Goal: Use online tool/utility: Utilize a website feature to perform a specific function

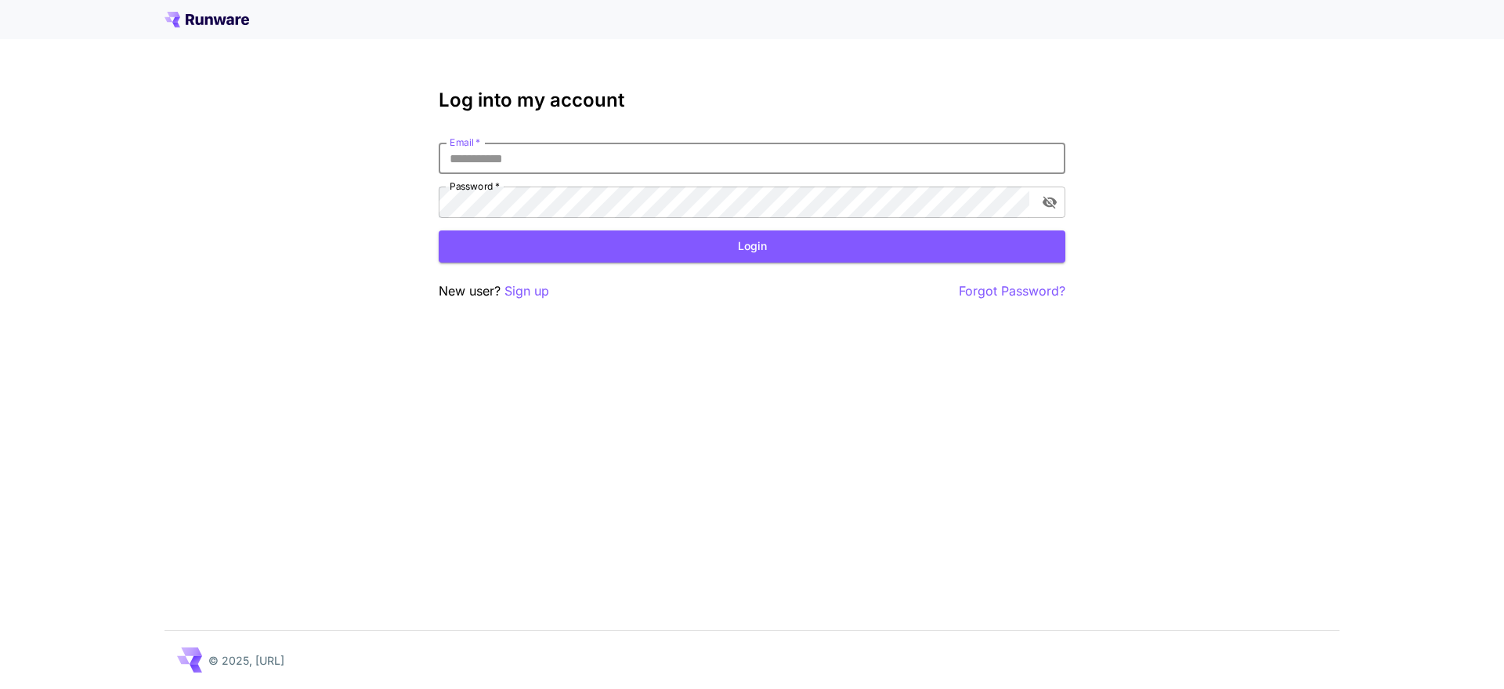
click at [625, 172] on input "Email   *" at bounding box center [752, 158] width 627 height 31
type input "**********"
click button "Login" at bounding box center [752, 246] width 627 height 32
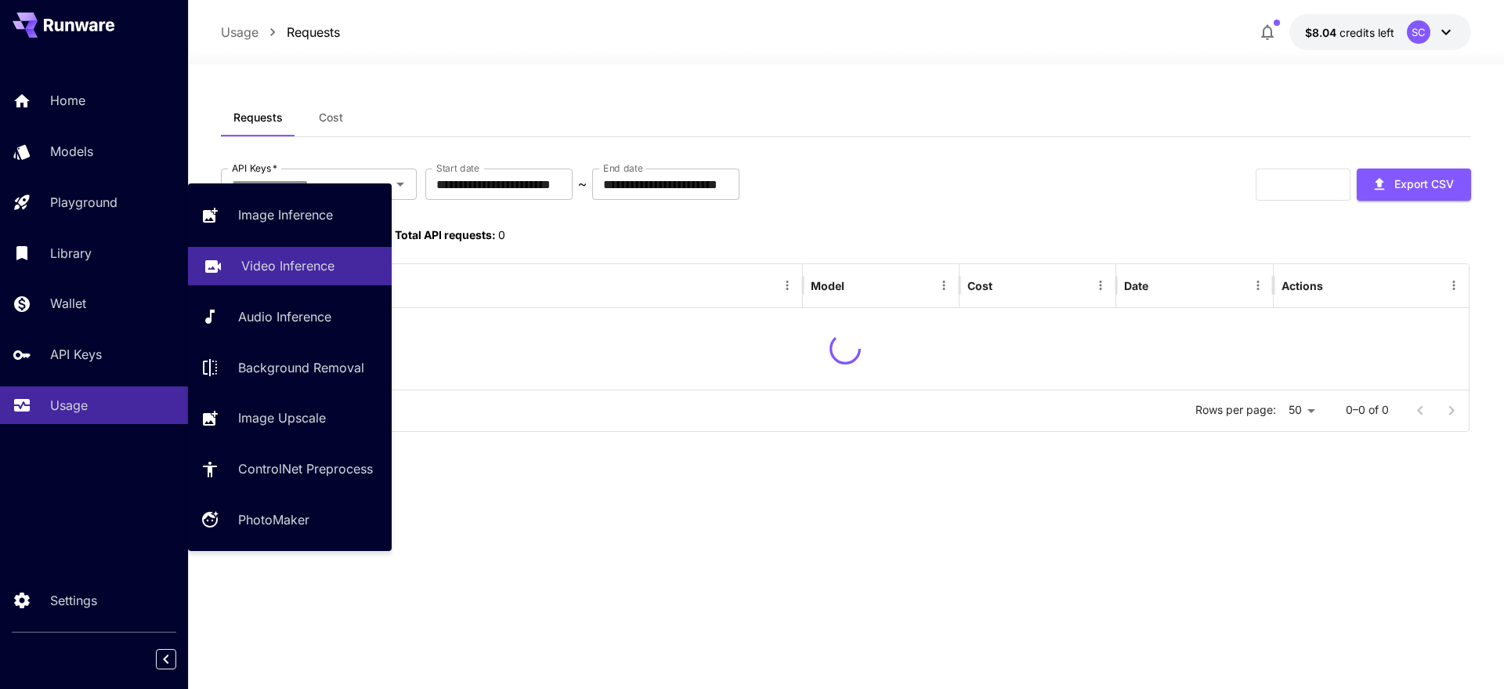
click at [279, 269] on p "Video Inference" at bounding box center [287, 265] width 93 height 19
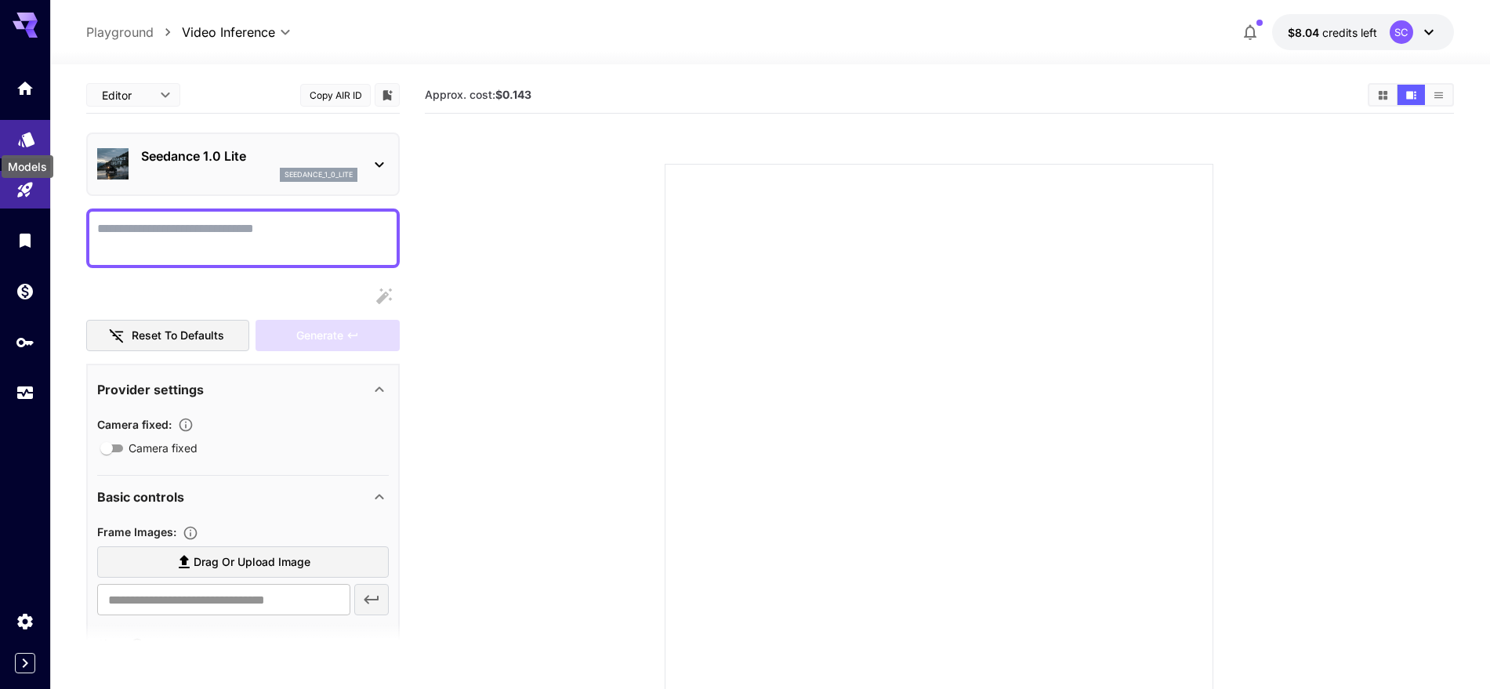
click at [27, 140] on icon "Models" at bounding box center [26, 134] width 16 height 15
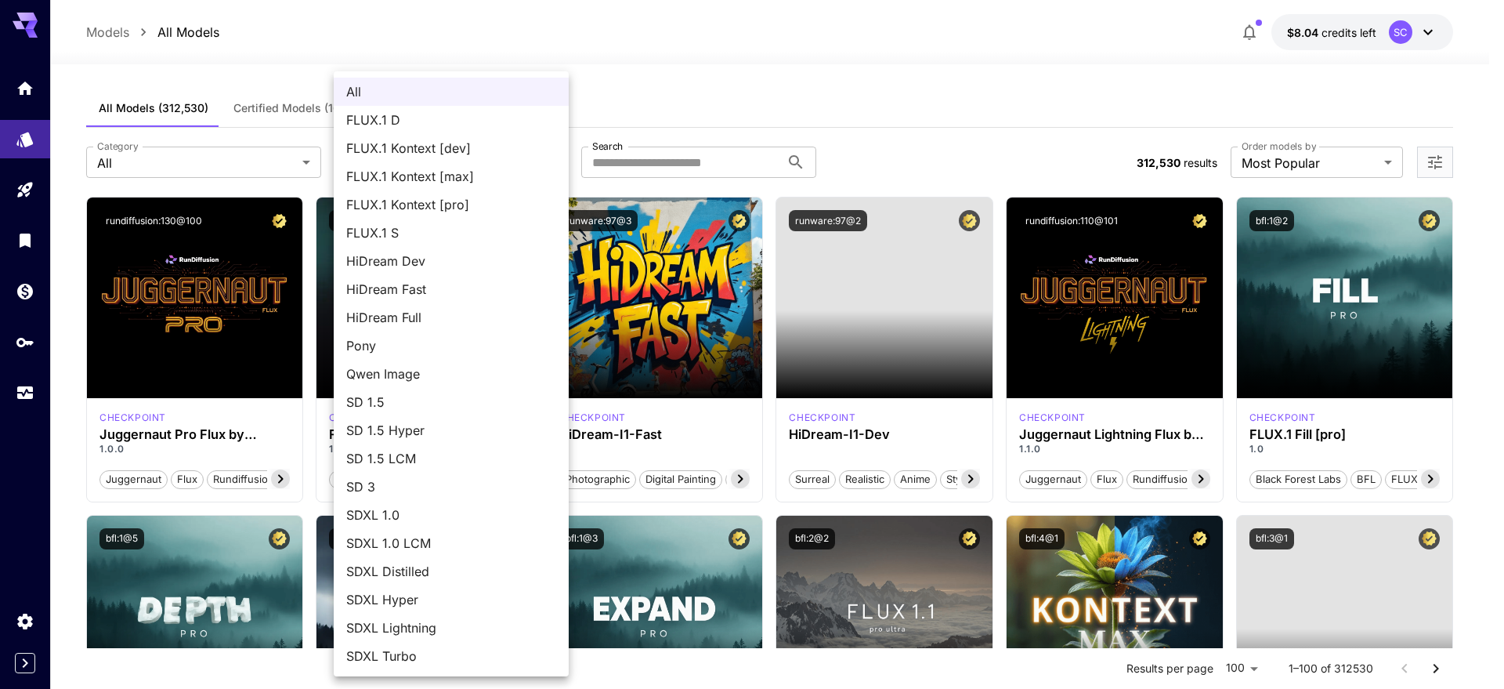
click at [223, 157] on div at bounding box center [752, 344] width 1504 height 689
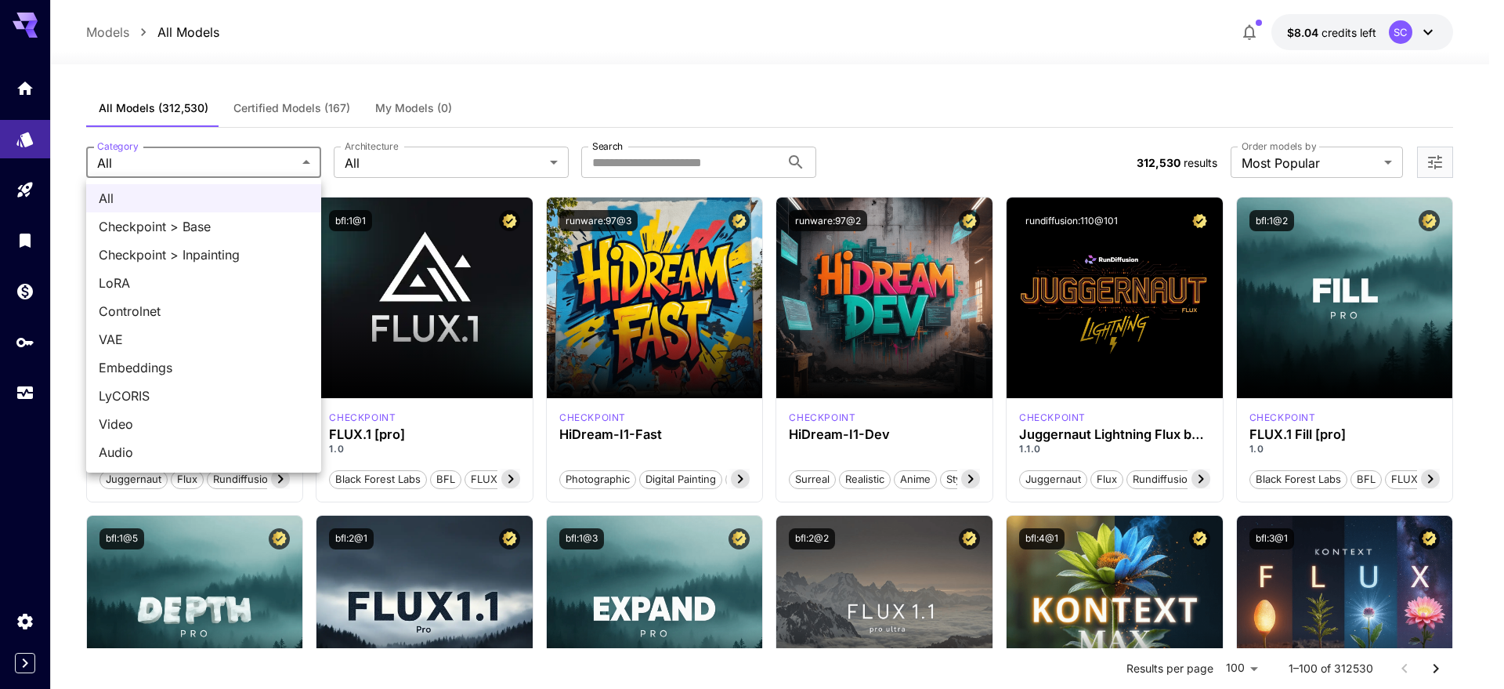
click at [154, 423] on span "Video" at bounding box center [204, 424] width 210 height 19
type input "*****"
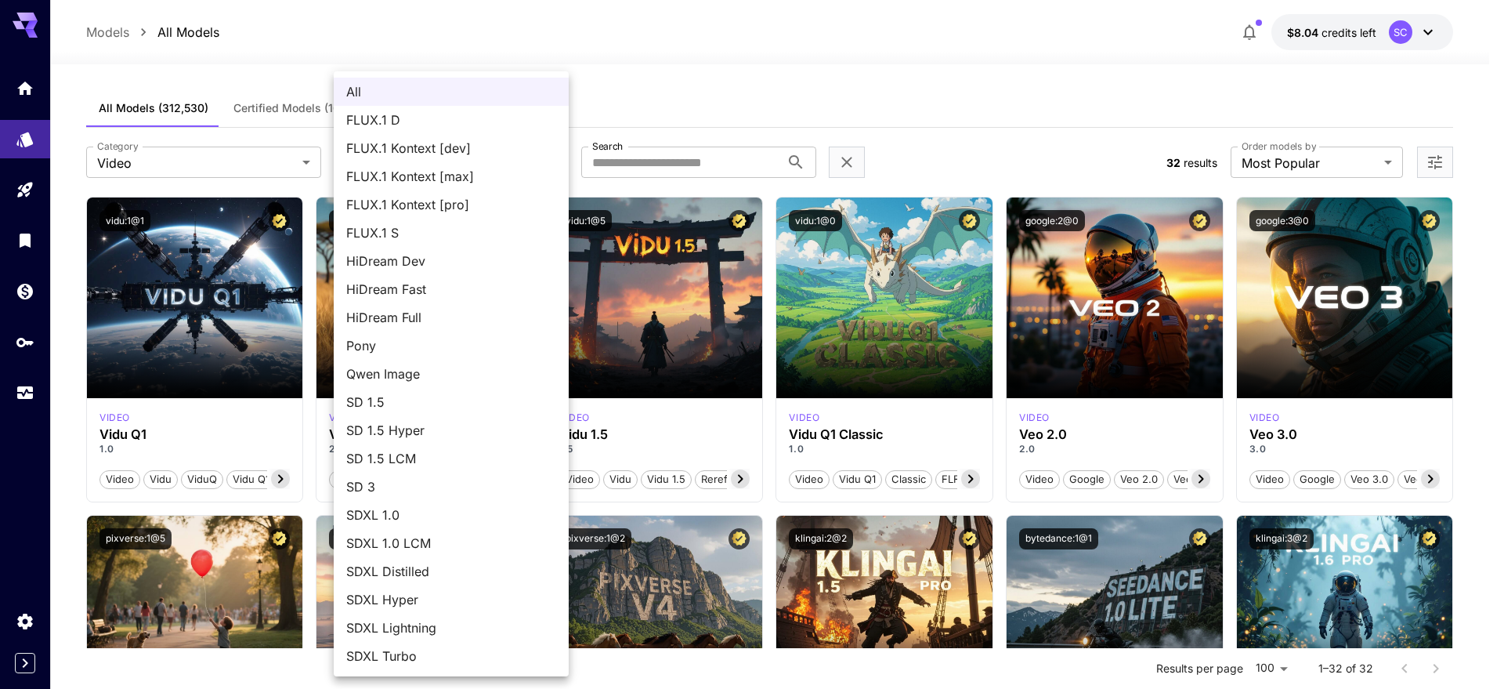
click at [675, 64] on div at bounding box center [752, 344] width 1504 height 689
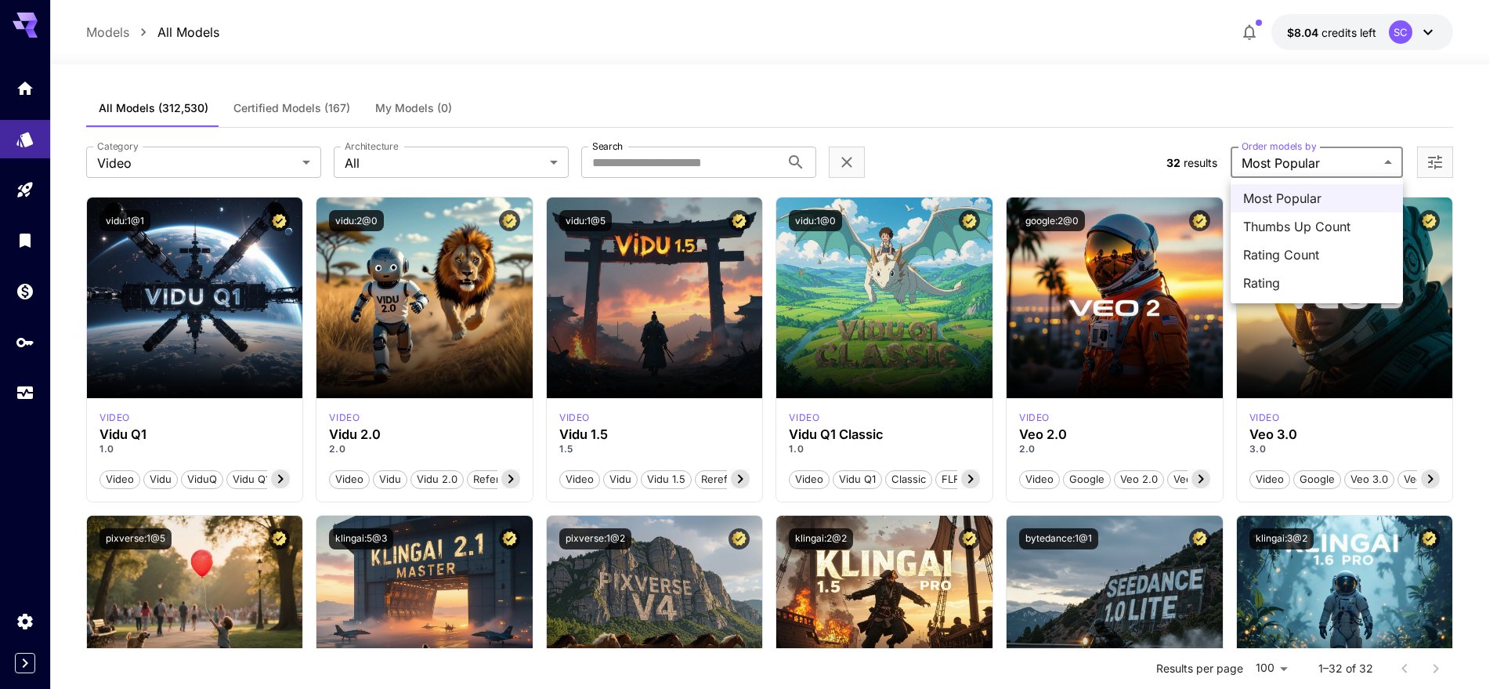
click at [1133, 116] on div at bounding box center [752, 344] width 1504 height 689
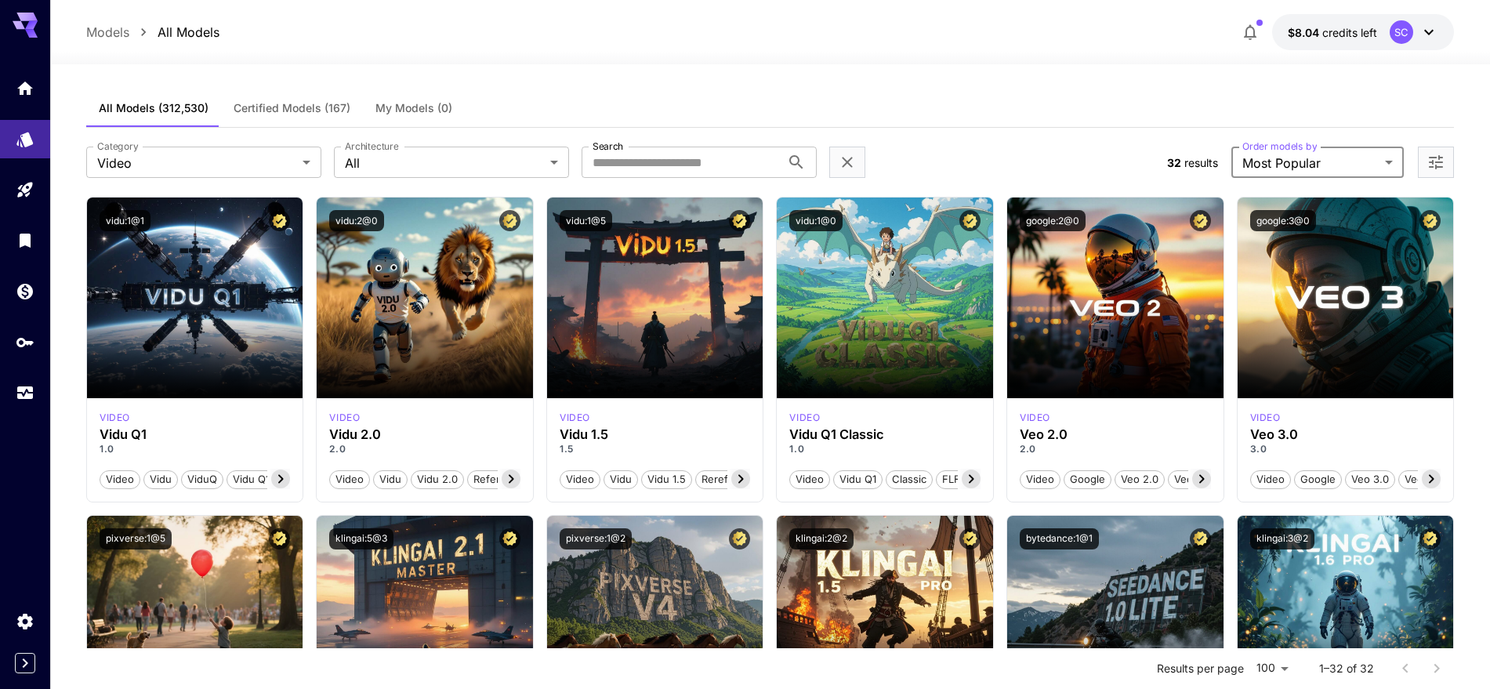
click at [1444, 163] on icon "Open more filters" at bounding box center [1435, 162] width 19 height 19
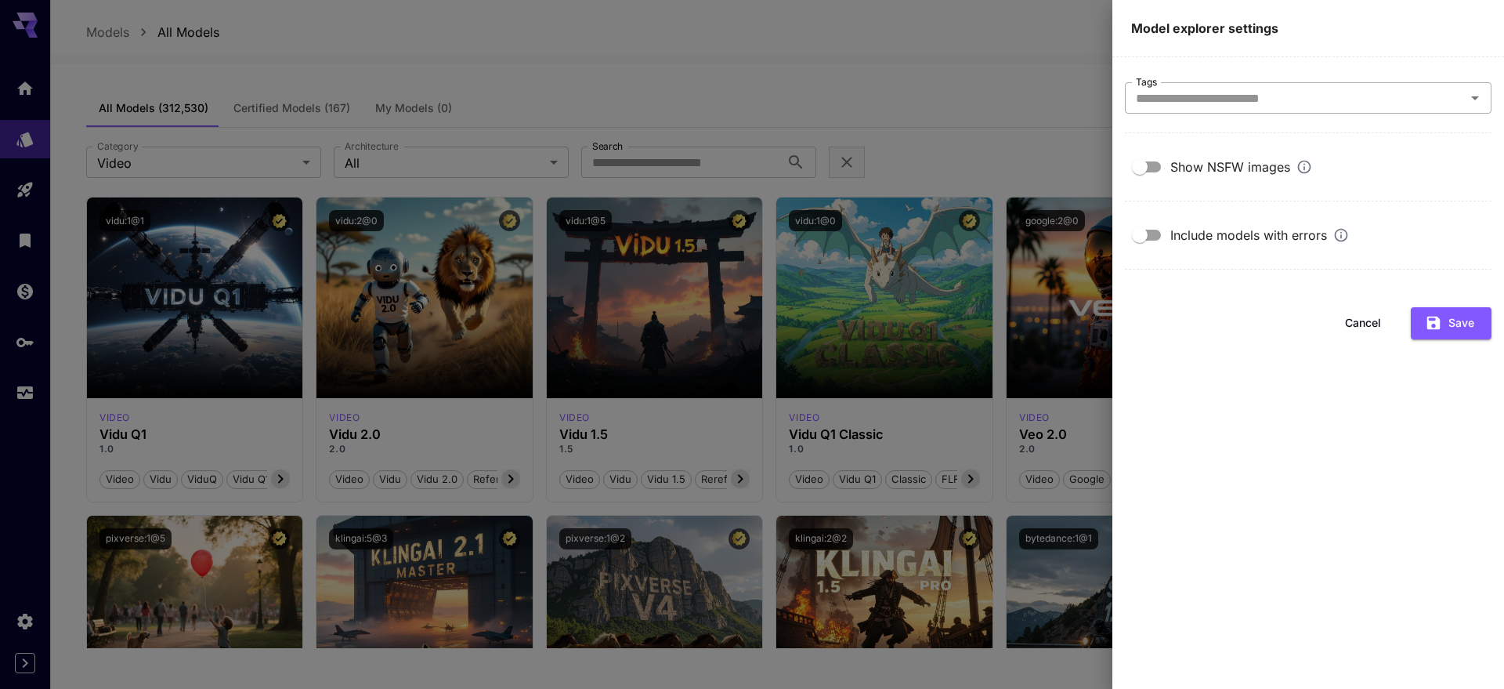
click at [1218, 96] on input "Tags" at bounding box center [1295, 98] width 331 height 22
click at [1029, 114] on div at bounding box center [752, 344] width 1504 height 689
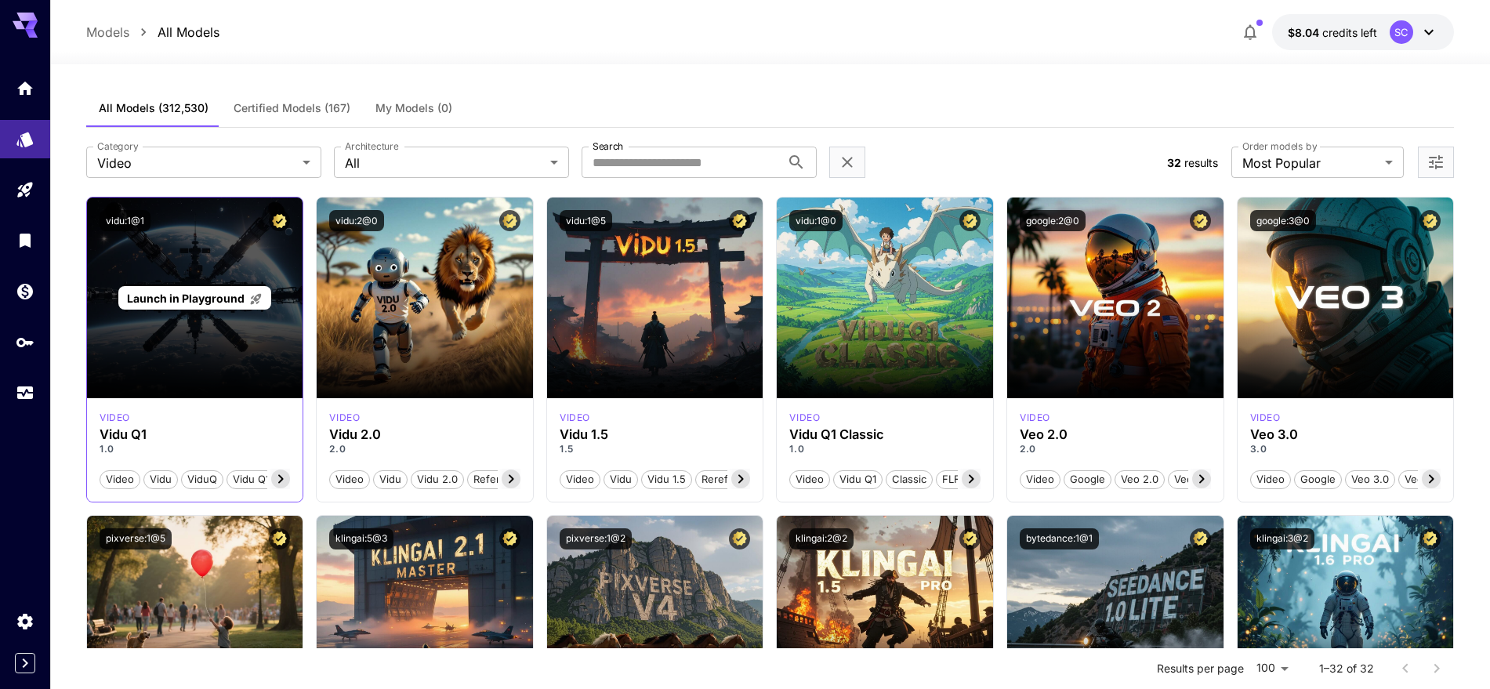
click at [174, 284] on div "Launch in Playground" at bounding box center [195, 297] width 216 height 201
click at [172, 287] on div "Launch in Playground" at bounding box center [194, 298] width 153 height 24
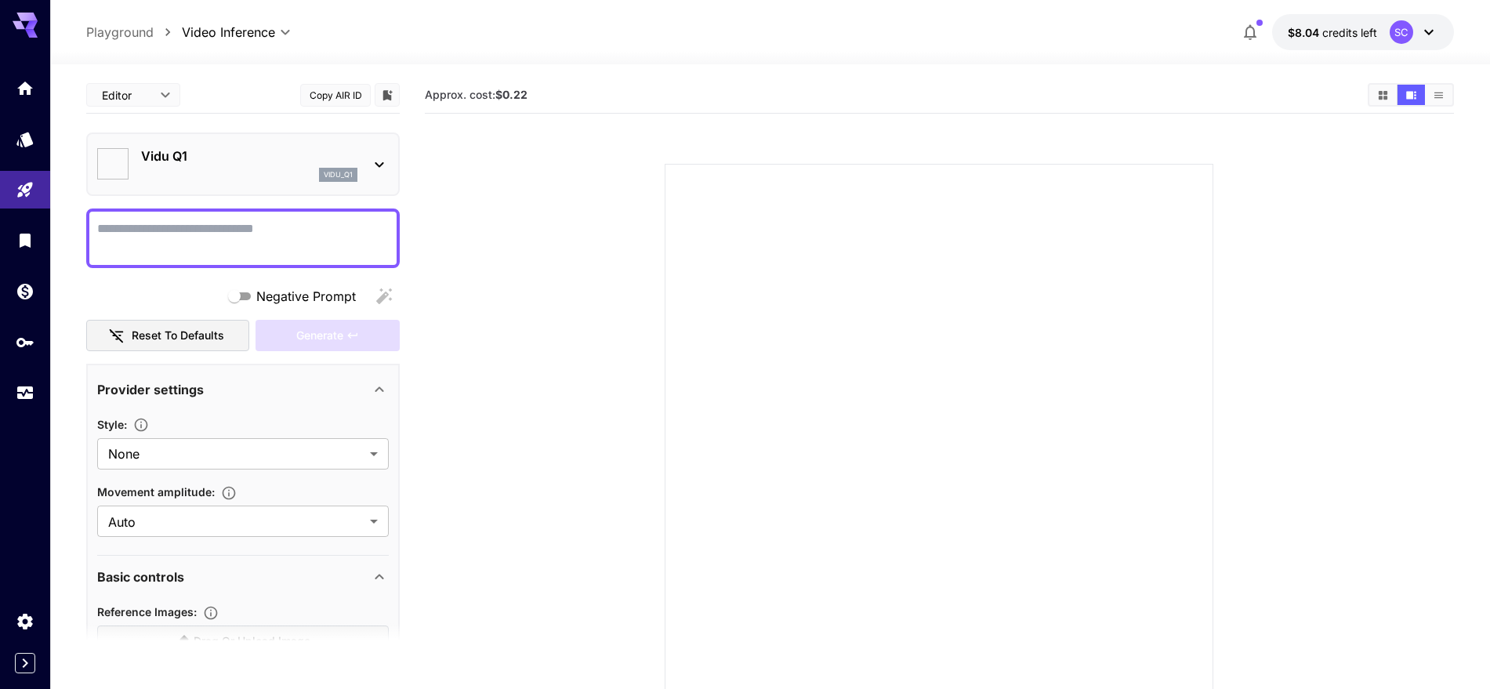
type input "**********"
type input "****"
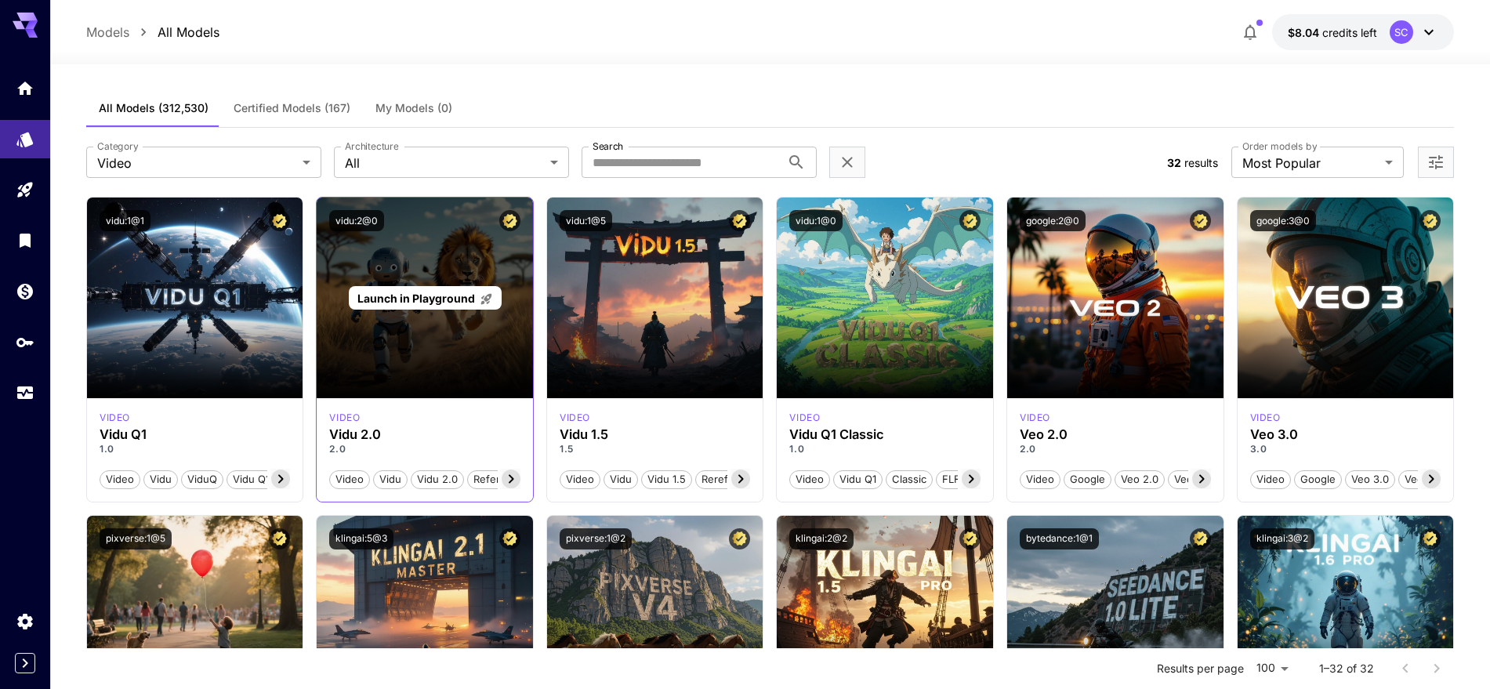
click at [396, 295] on span "Launch in Playground" at bounding box center [416, 297] width 118 height 13
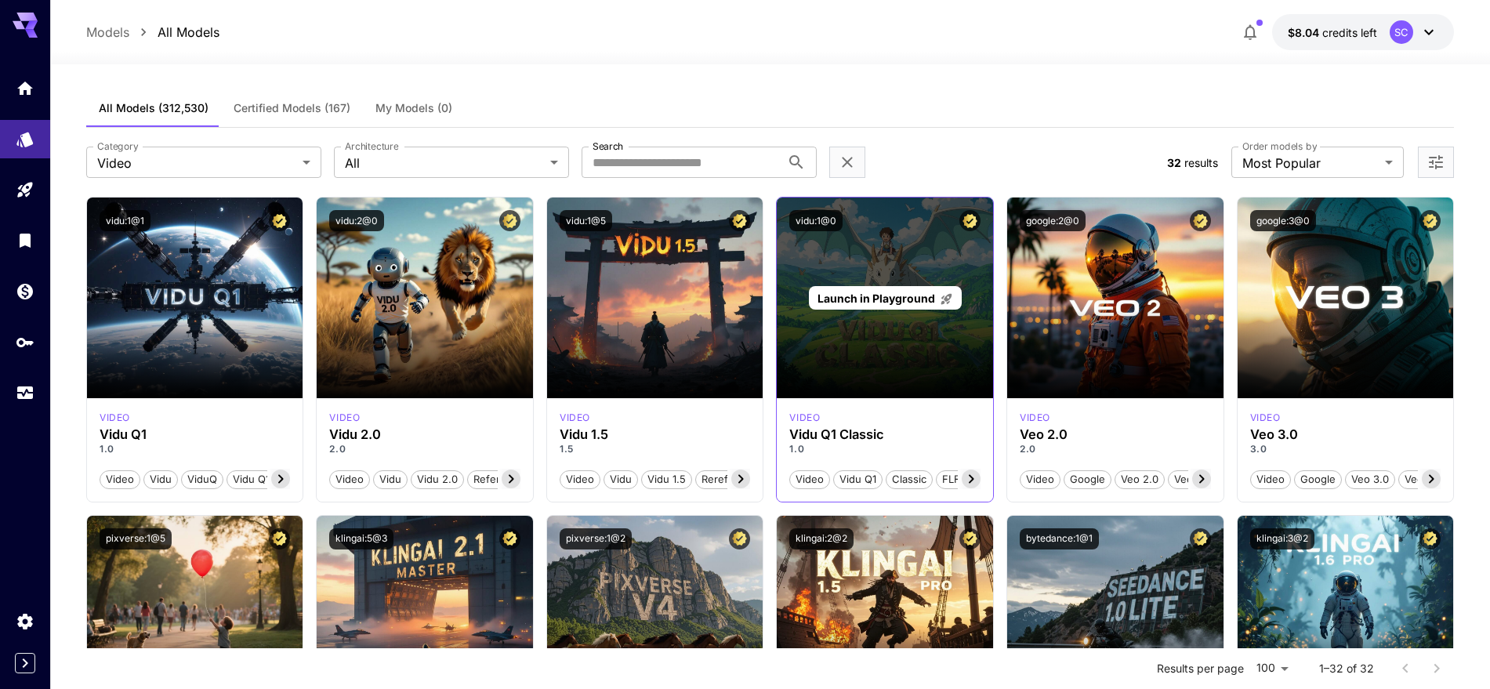
click at [851, 303] on span "Launch in Playground" at bounding box center [876, 297] width 118 height 13
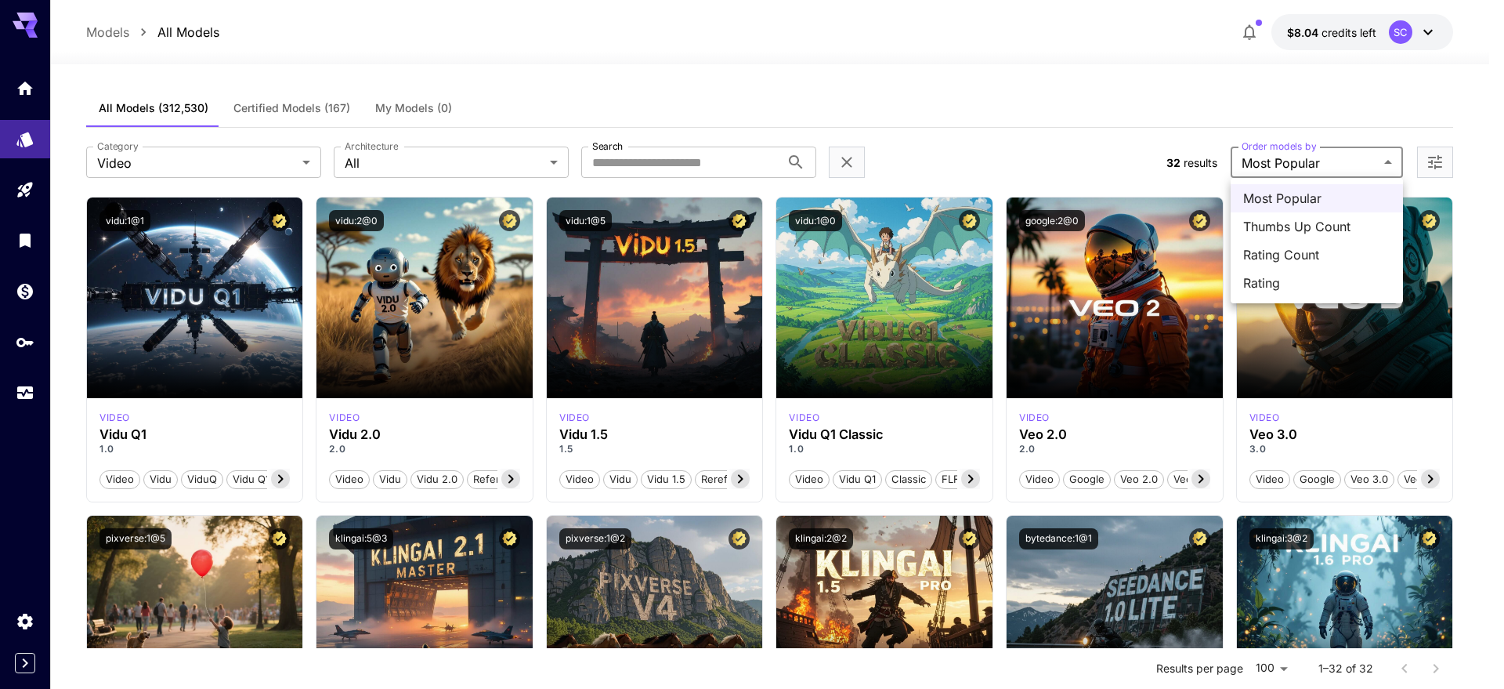
click at [1319, 162] on div at bounding box center [752, 344] width 1504 height 689
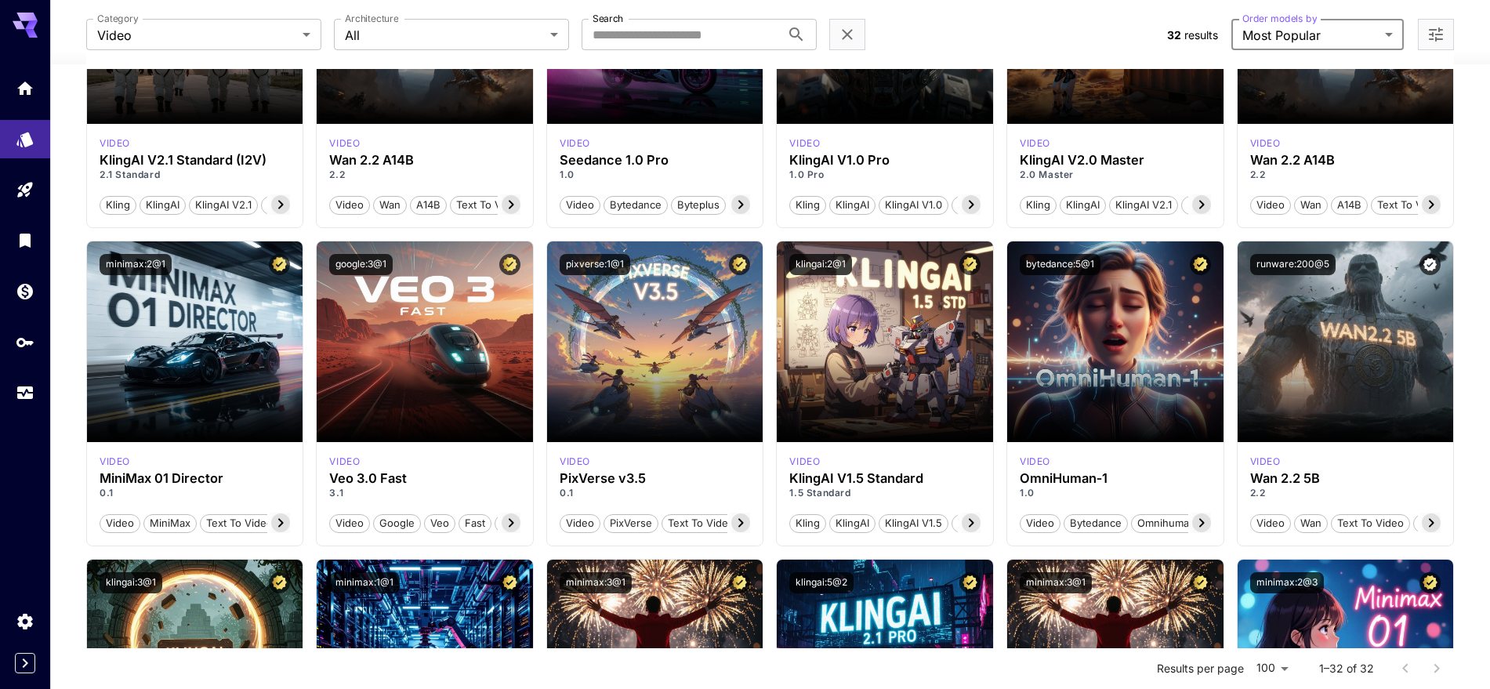
scroll to position [985, 0]
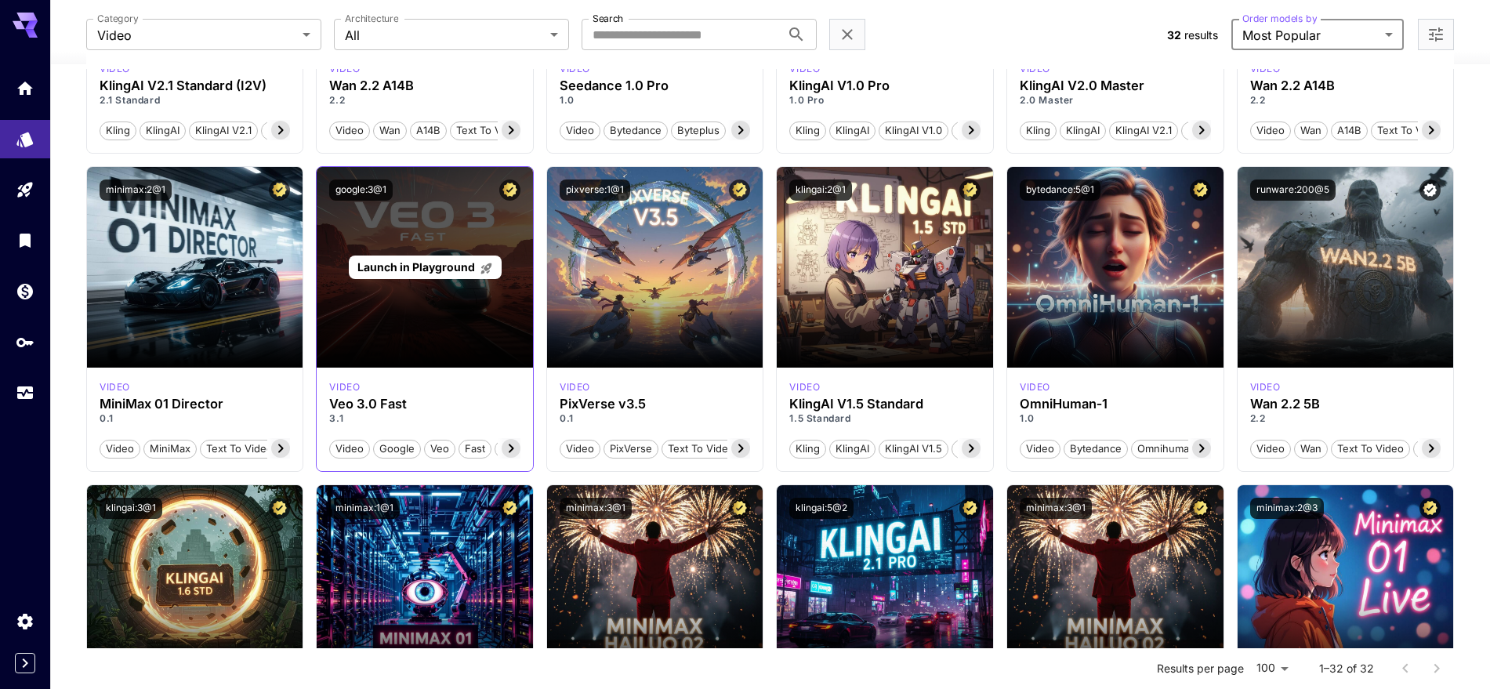
click at [396, 268] on span "Launch in Playground" at bounding box center [416, 266] width 118 height 13
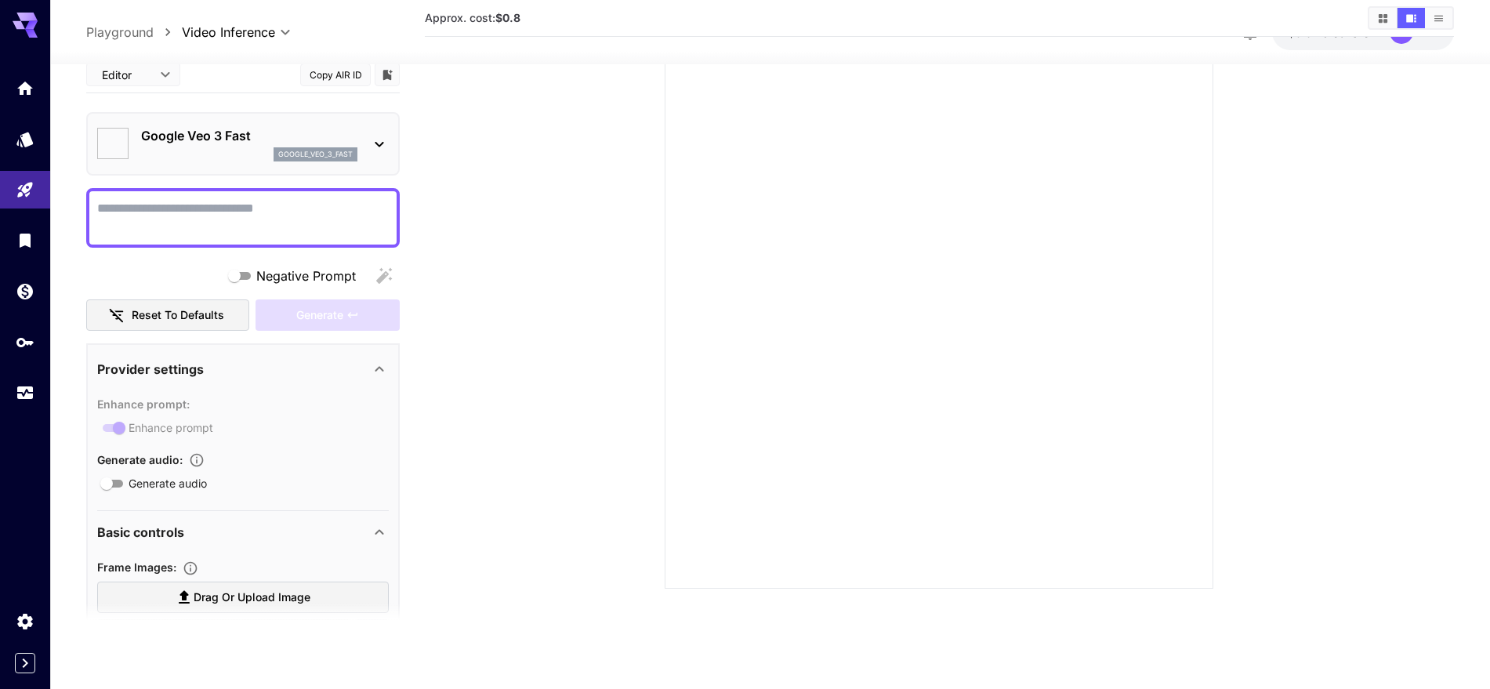
type input "*"
